Goal: Answer question/provide support: Answer question/provide support

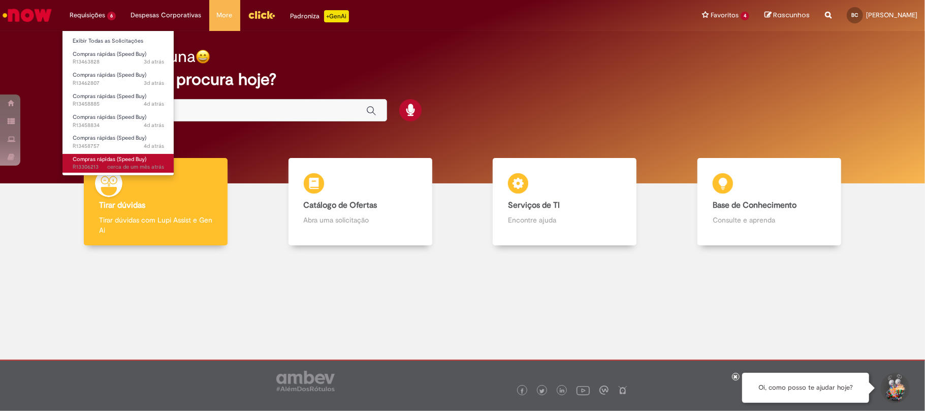
click at [137, 171] on span "cerca de um mês atrás cerca de um mês atrás" at bounding box center [135, 167] width 57 height 8
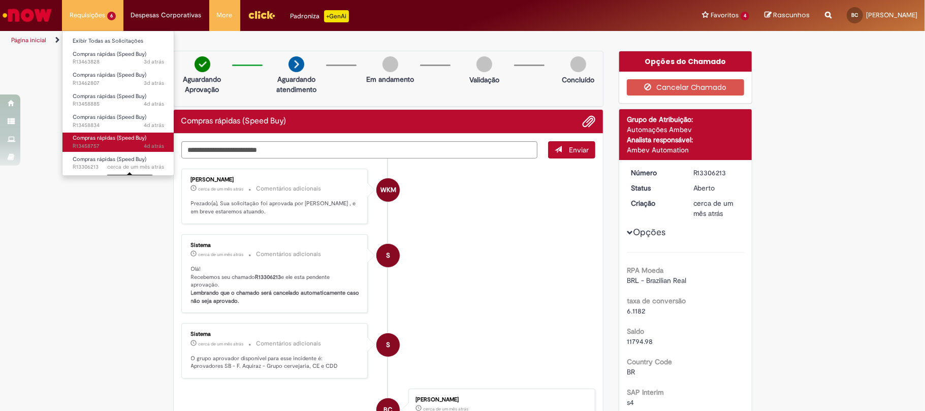
click at [114, 137] on span "Compras rápidas (Speed Buy)" at bounding box center [110, 138] width 74 height 8
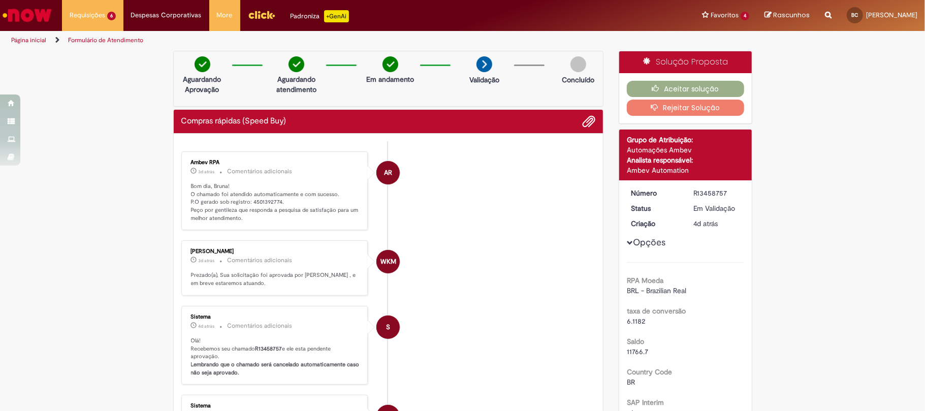
click at [257, 201] on p "Bom dia, Bruna! O chamado foi atendido automaticamente e com sucesso. P.O gerad…" at bounding box center [275, 202] width 169 height 40
copy p "4501392774"
click at [659, 90] on button "Aceitar solução" at bounding box center [685, 89] width 117 height 16
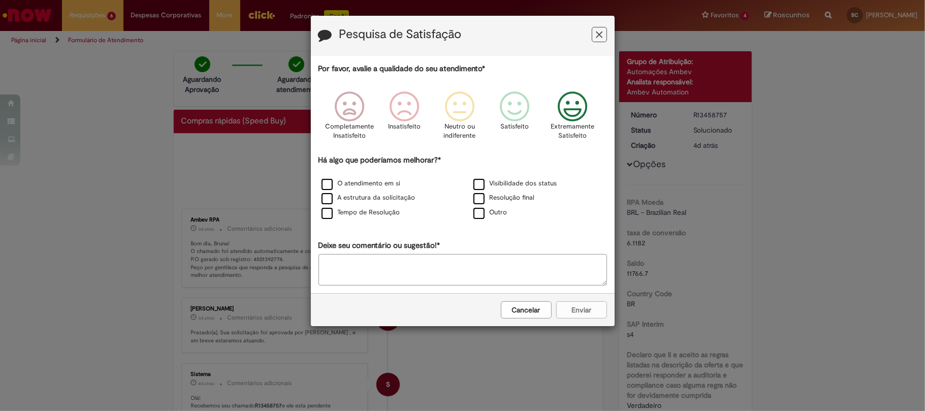
click at [578, 106] on icon "Feedback" at bounding box center [572, 106] width 38 height 30
click at [366, 187] on label "O atendimento em si" at bounding box center [361, 184] width 79 height 10
click at [578, 313] on button "Enviar" at bounding box center [581, 309] width 51 height 17
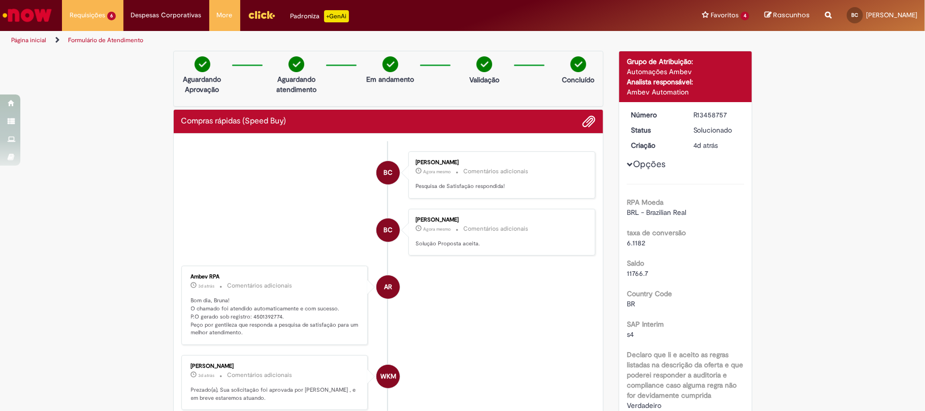
drag, startPoint x: 724, startPoint y: 117, endPoint x: 683, endPoint y: 117, distance: 40.6
click at [686, 117] on dd "R13458757" at bounding box center [717, 115] width 62 height 10
copy div "R13458757"
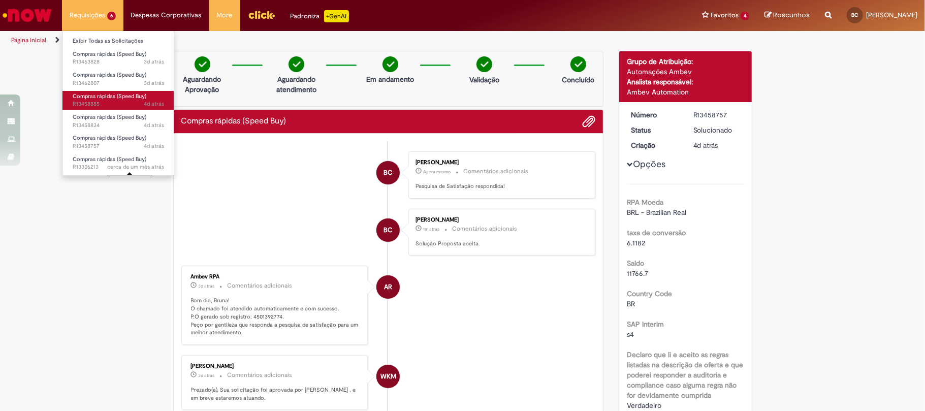
click at [127, 100] on link "Compras rápidas (Speed Buy) 4d atrás 4 dias atrás R13458885" at bounding box center [118, 100] width 112 height 19
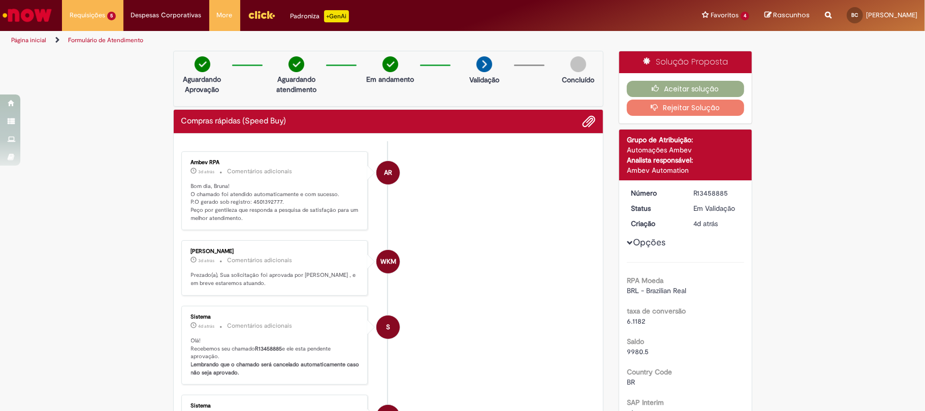
click at [256, 203] on p "Bom dia, Bruna! O chamado foi atendido automaticamente e com sucesso. P.O gerad…" at bounding box center [275, 202] width 169 height 40
copy p "4501392777"
click at [665, 86] on button "Aceitar solução" at bounding box center [685, 89] width 117 height 16
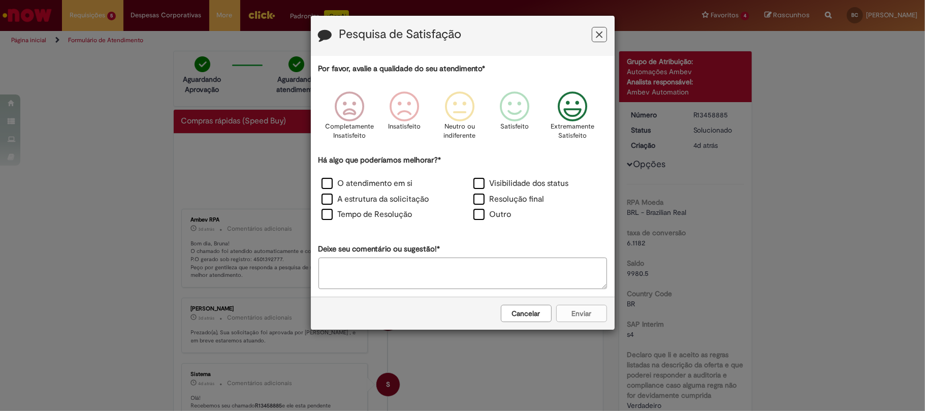
click at [576, 110] on icon "Feedback" at bounding box center [572, 106] width 38 height 30
click at [362, 183] on label "O atendimento em si" at bounding box center [367, 184] width 91 height 12
click at [582, 313] on button "Enviar" at bounding box center [581, 313] width 51 height 17
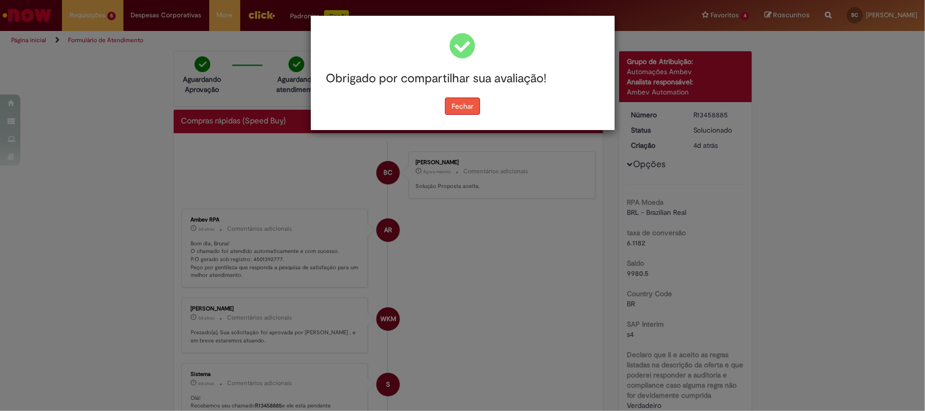
click at [460, 109] on button "Fechar" at bounding box center [462, 106] width 35 height 17
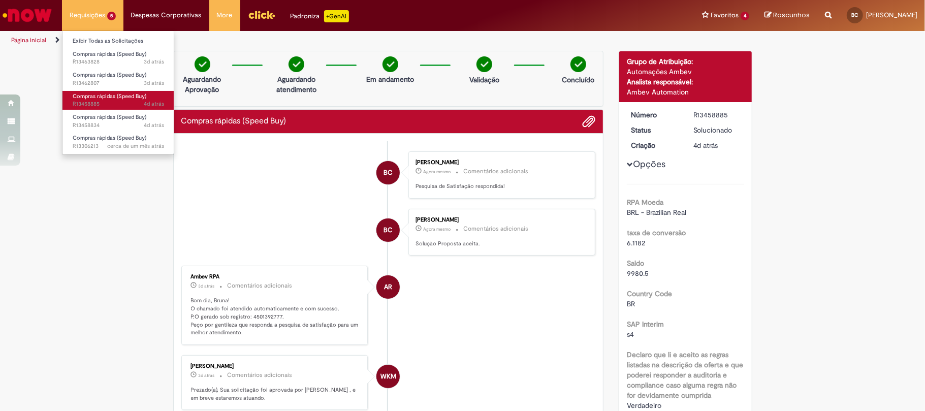
click at [118, 108] on span "4d atrás 4 dias atrás R13458885" at bounding box center [118, 104] width 91 height 8
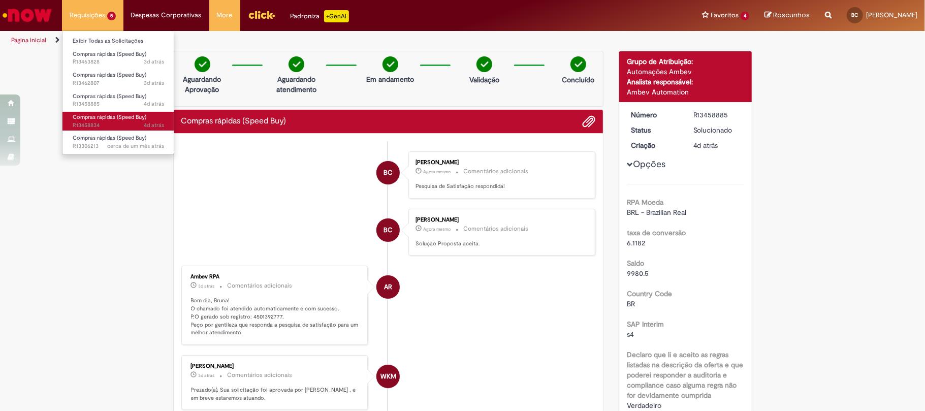
click at [120, 120] on span "Compras rápidas (Speed Buy)" at bounding box center [110, 117] width 74 height 8
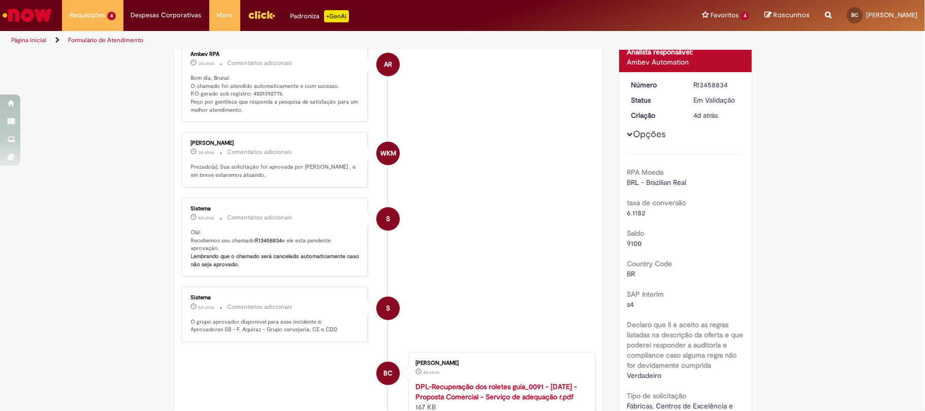
scroll to position [36, 0]
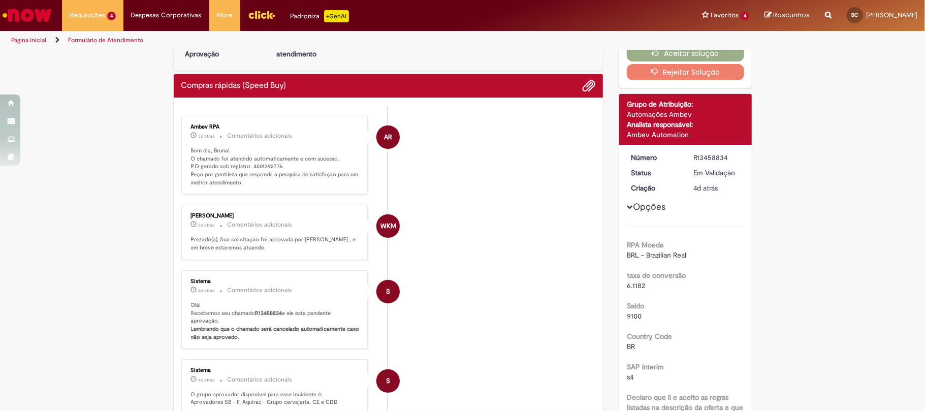
click at [259, 166] on p "Bom dia, Bruna! O chamado foi atendido automaticamente e com sucesso. P.O gerad…" at bounding box center [275, 167] width 169 height 40
copy p "4501392776"
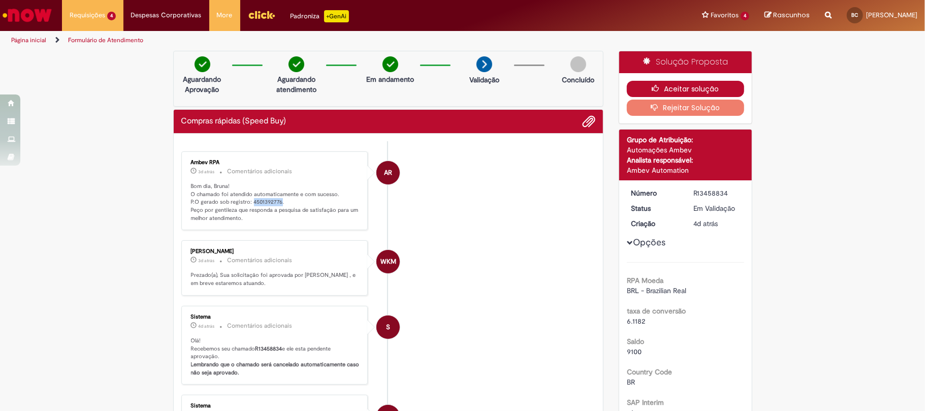
click at [667, 82] on button "Aceitar solução" at bounding box center [685, 89] width 117 height 16
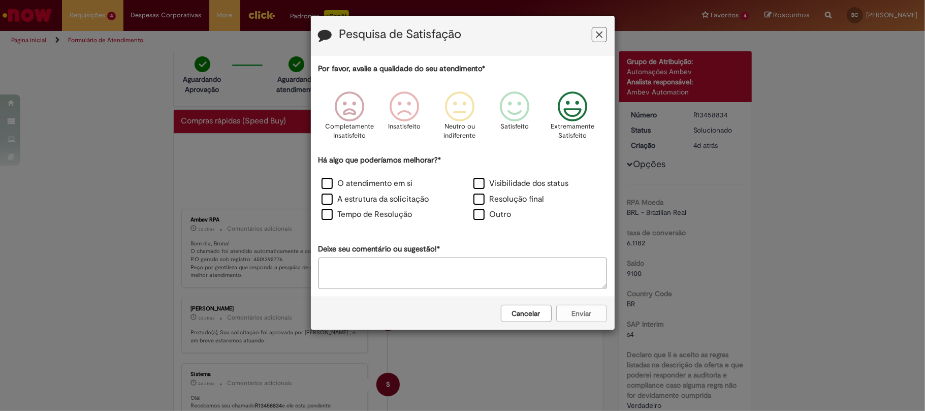
click at [569, 108] on icon "Feedback" at bounding box center [572, 106] width 38 height 30
click at [396, 188] on label "O atendimento em si" at bounding box center [367, 184] width 91 height 12
click at [587, 314] on button "Enviar" at bounding box center [581, 313] width 51 height 17
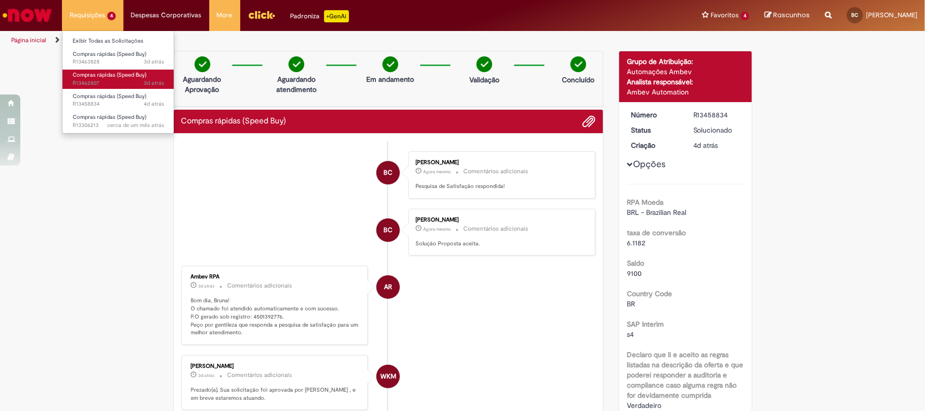
click at [117, 70] on link "Compras rápidas (Speed Buy) 3d atrás 3 dias atrás R13462807" at bounding box center [118, 79] width 112 height 19
